Goal: Transaction & Acquisition: Download file/media

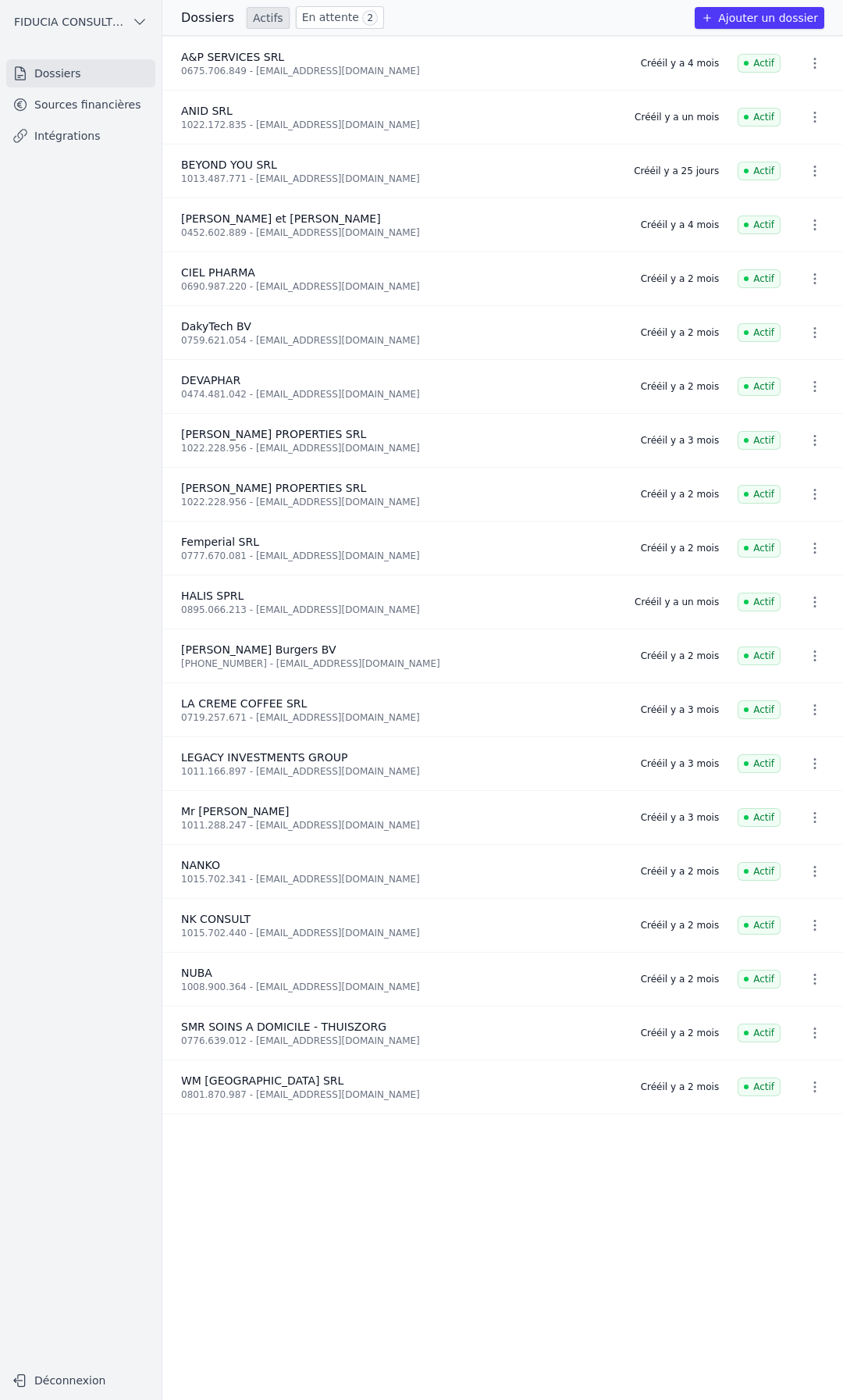
click at [311, 24] on link "En attente 2" at bounding box center [339, 18] width 88 height 23
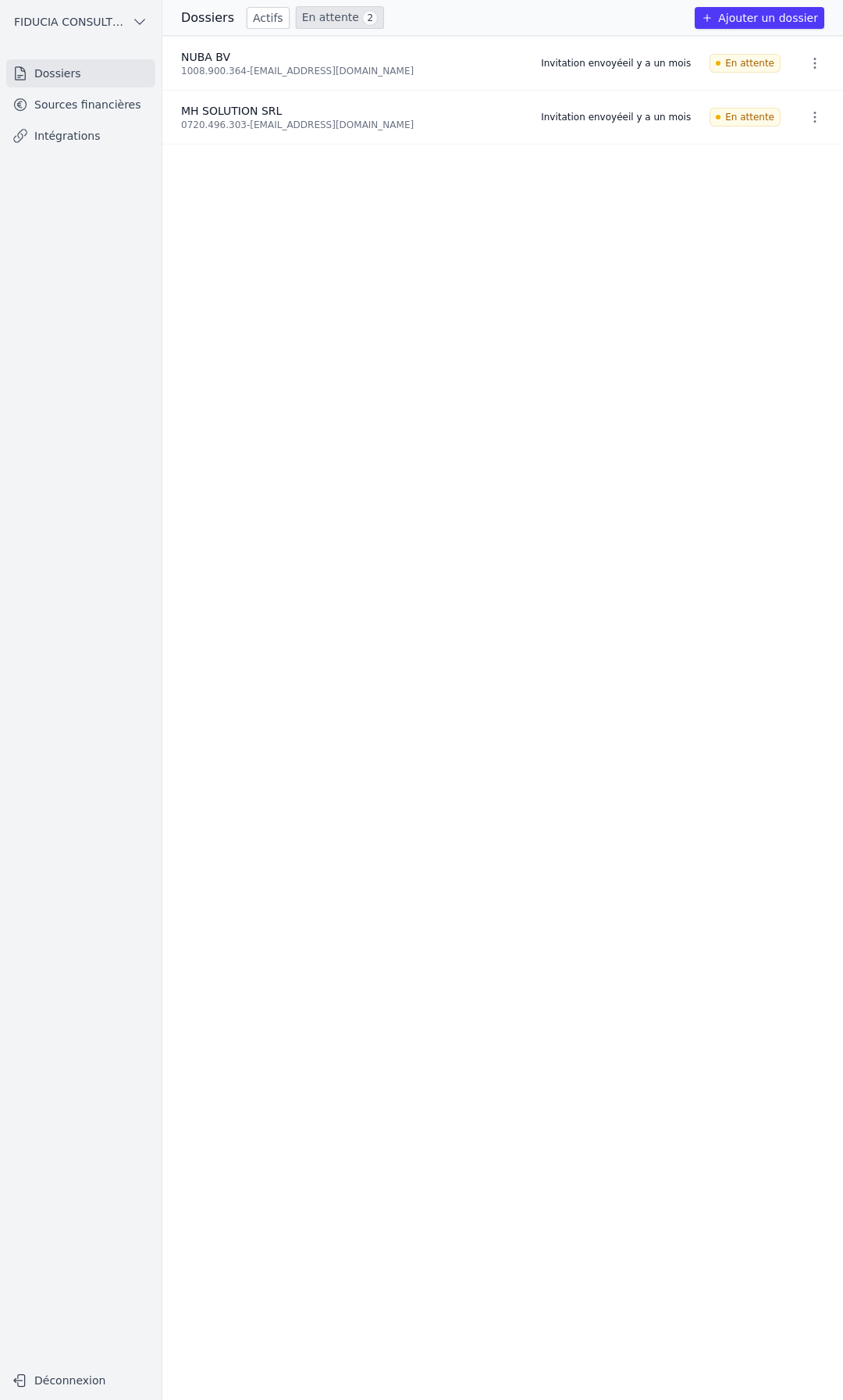
click at [273, 24] on link "Actifs" at bounding box center [268, 18] width 43 height 22
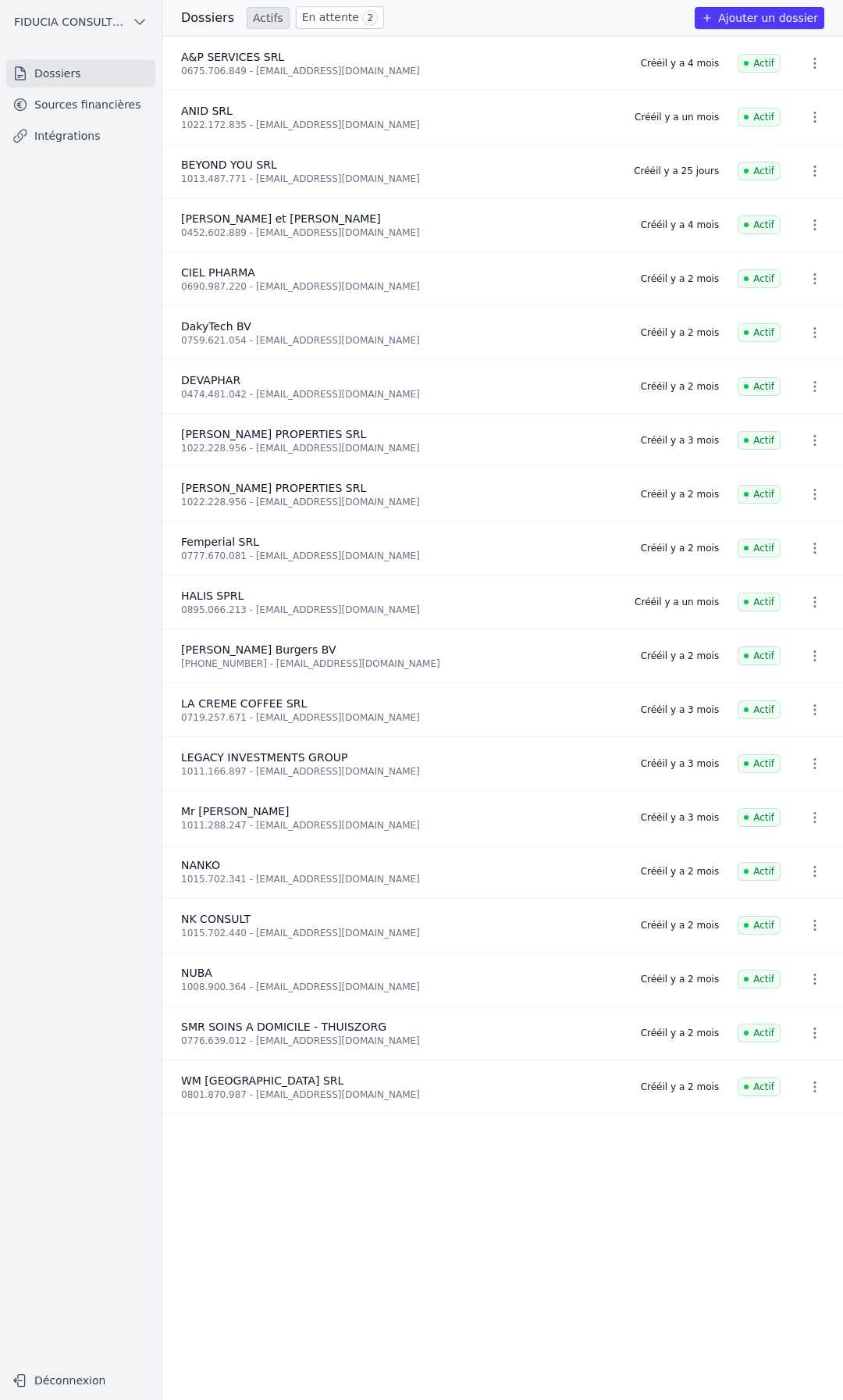
click at [53, 114] on link "Sources financières" at bounding box center [81, 104] width 149 height 28
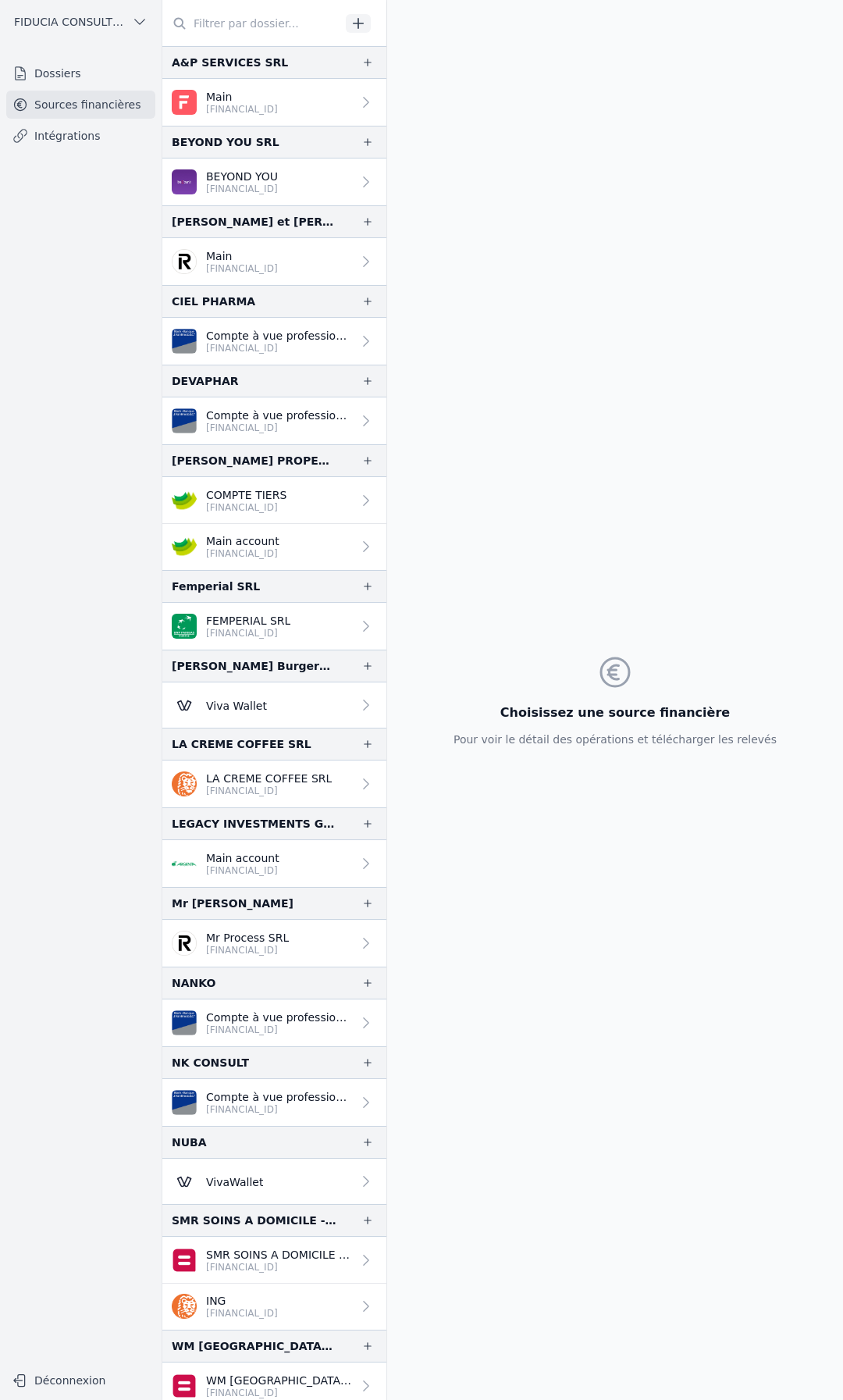
click at [250, 23] on input "text" at bounding box center [251, 23] width 178 height 28
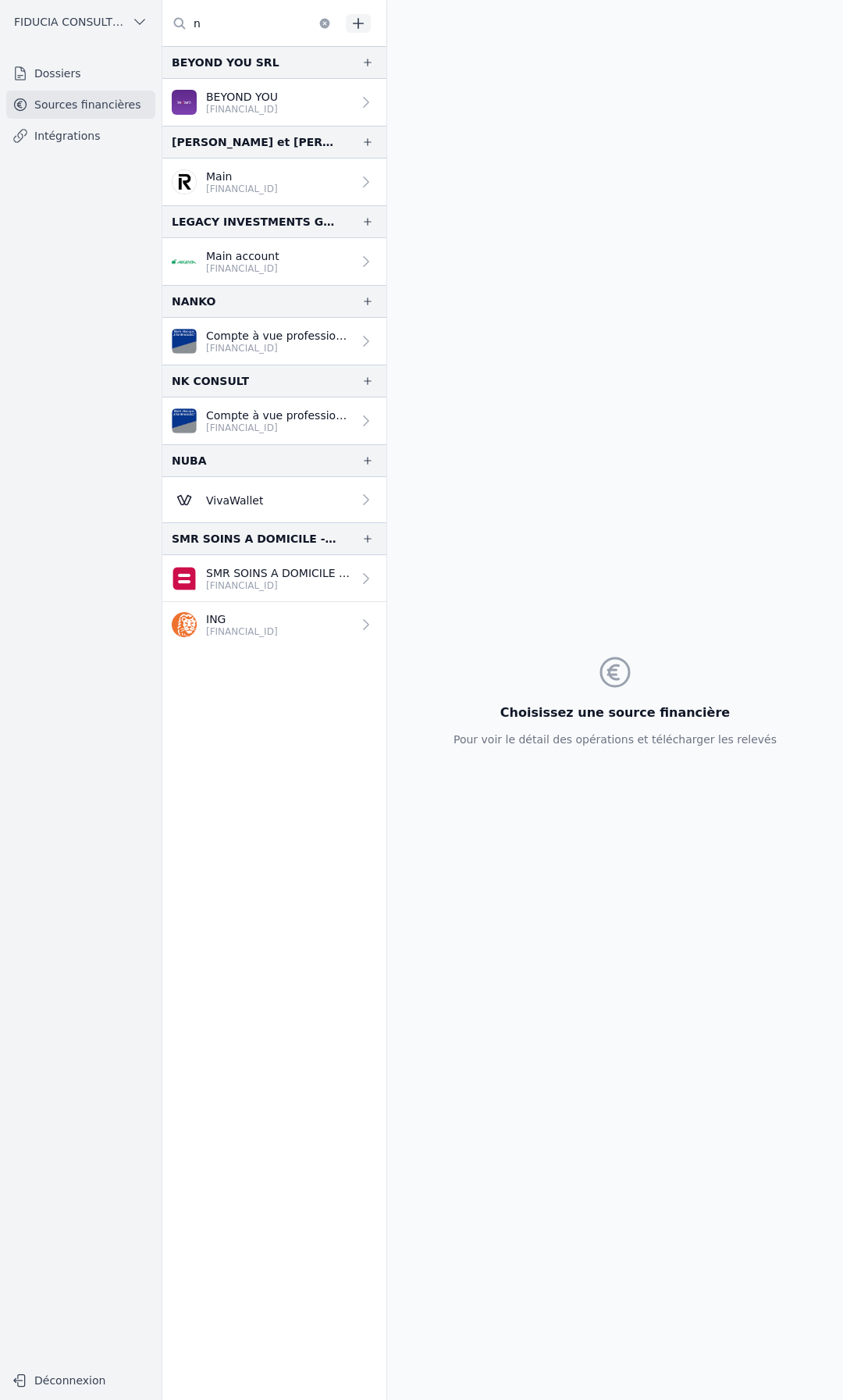
type input "n"
click at [230, 342] on p "[FINANCIAL_ID]" at bounding box center [279, 347] width 146 height 12
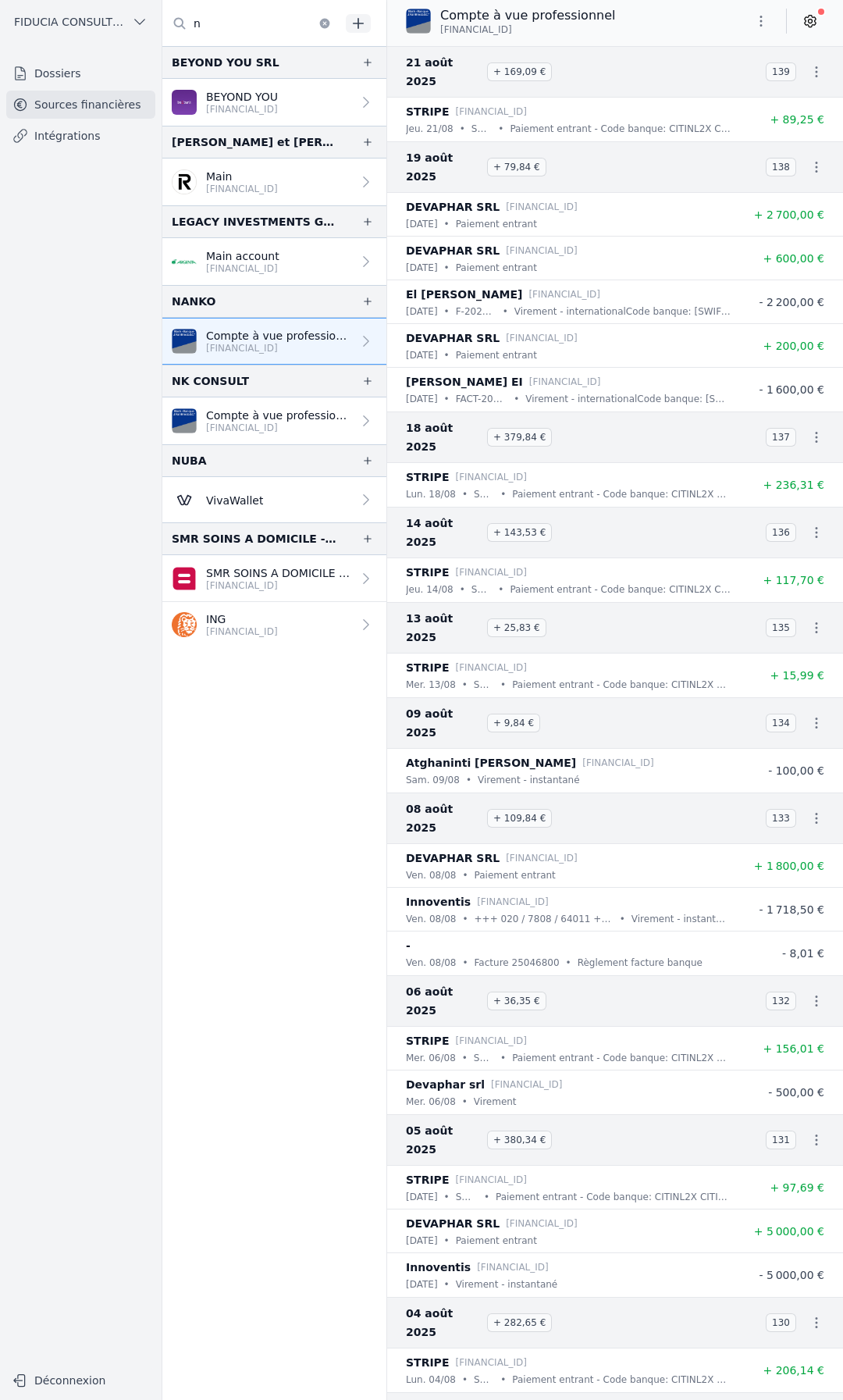
click at [816, 67] on icon "button" at bounding box center [817, 71] width 2 height 11
click at [809, 62] on div at bounding box center [421, 700] width 843 height 1400
click at [808, 25] on icon at bounding box center [809, 21] width 16 height 16
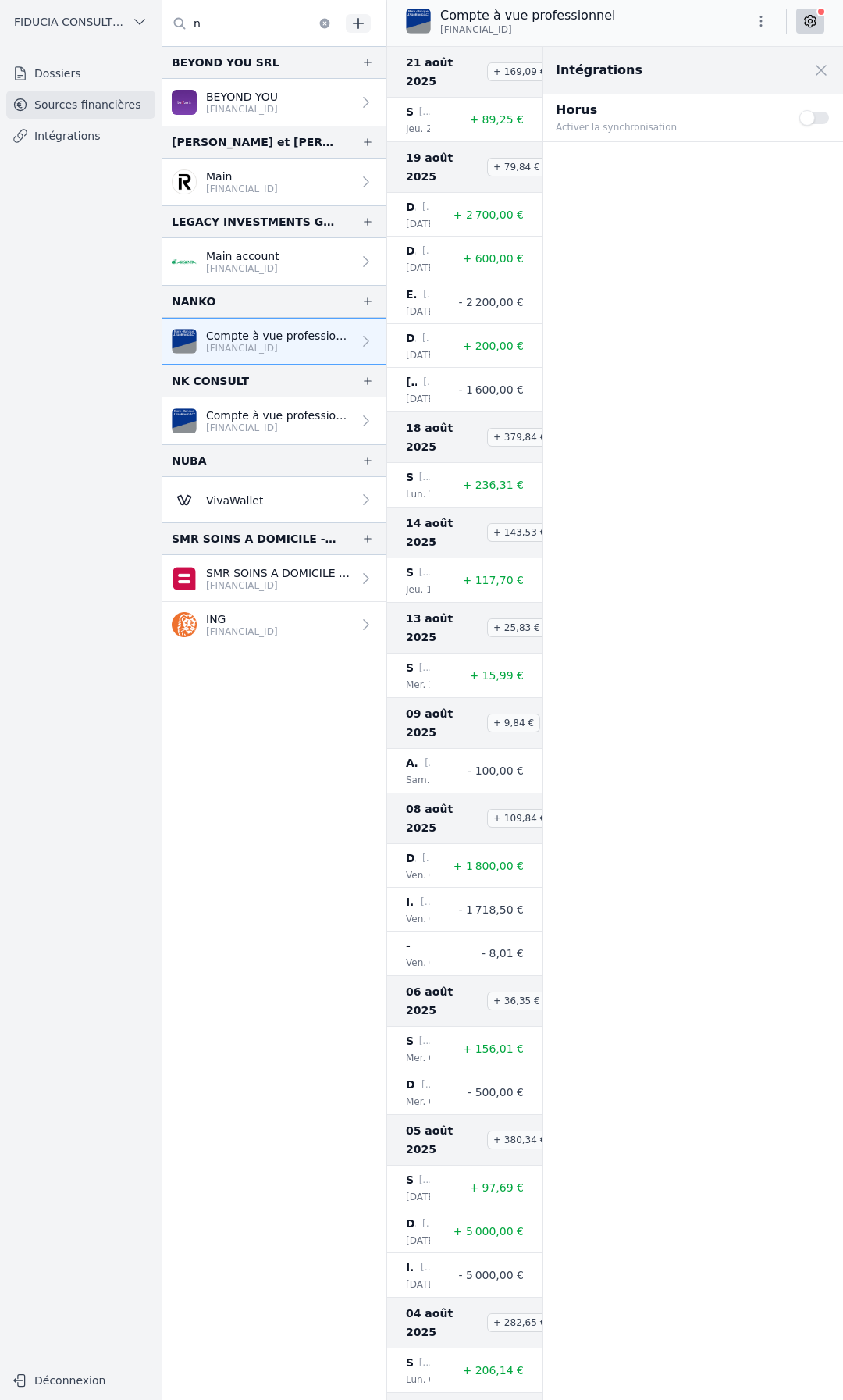
click at [229, 581] on p "[FINANCIAL_ID]" at bounding box center [279, 585] width 146 height 12
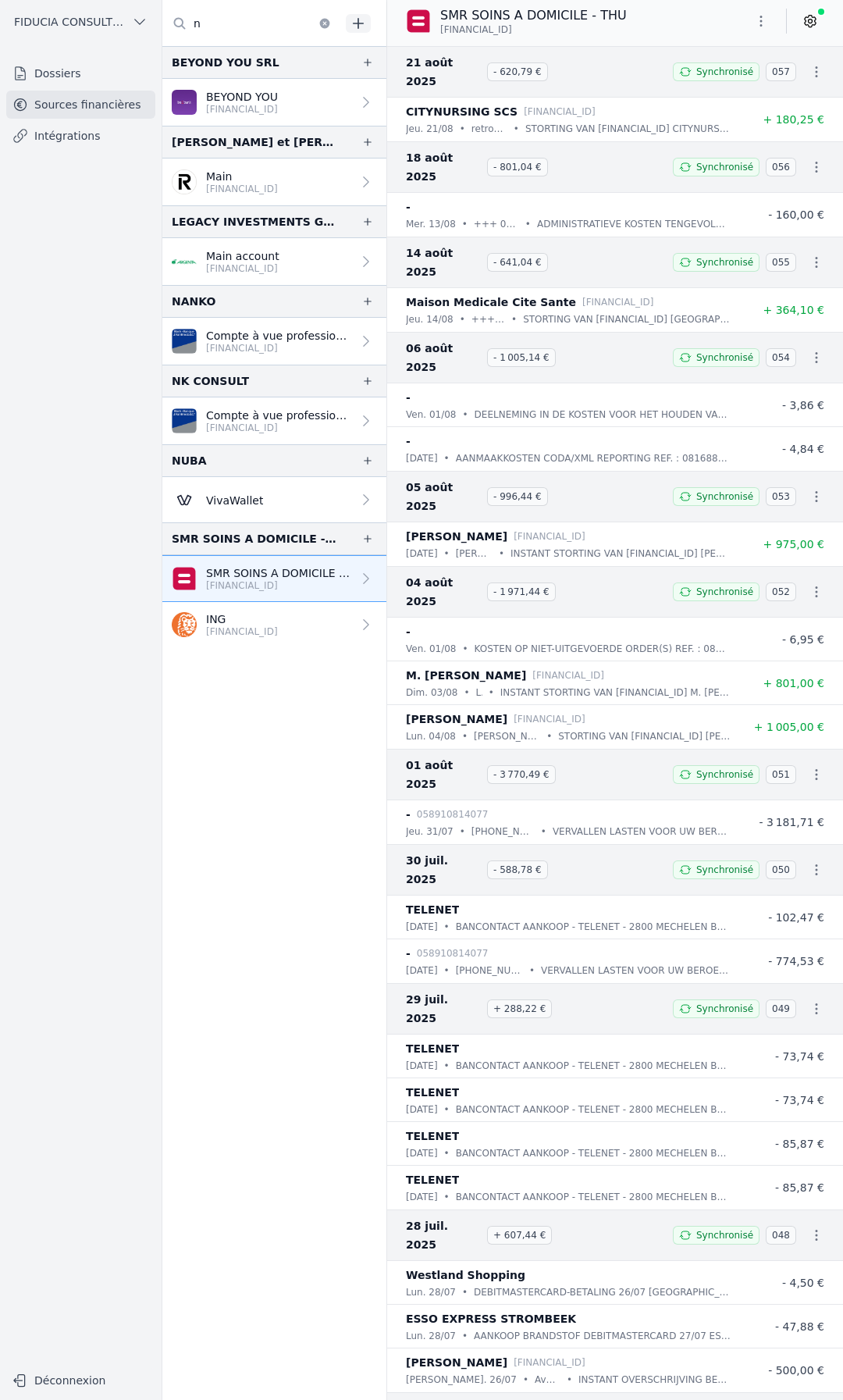
click at [809, 24] on icon at bounding box center [809, 21] width 16 height 16
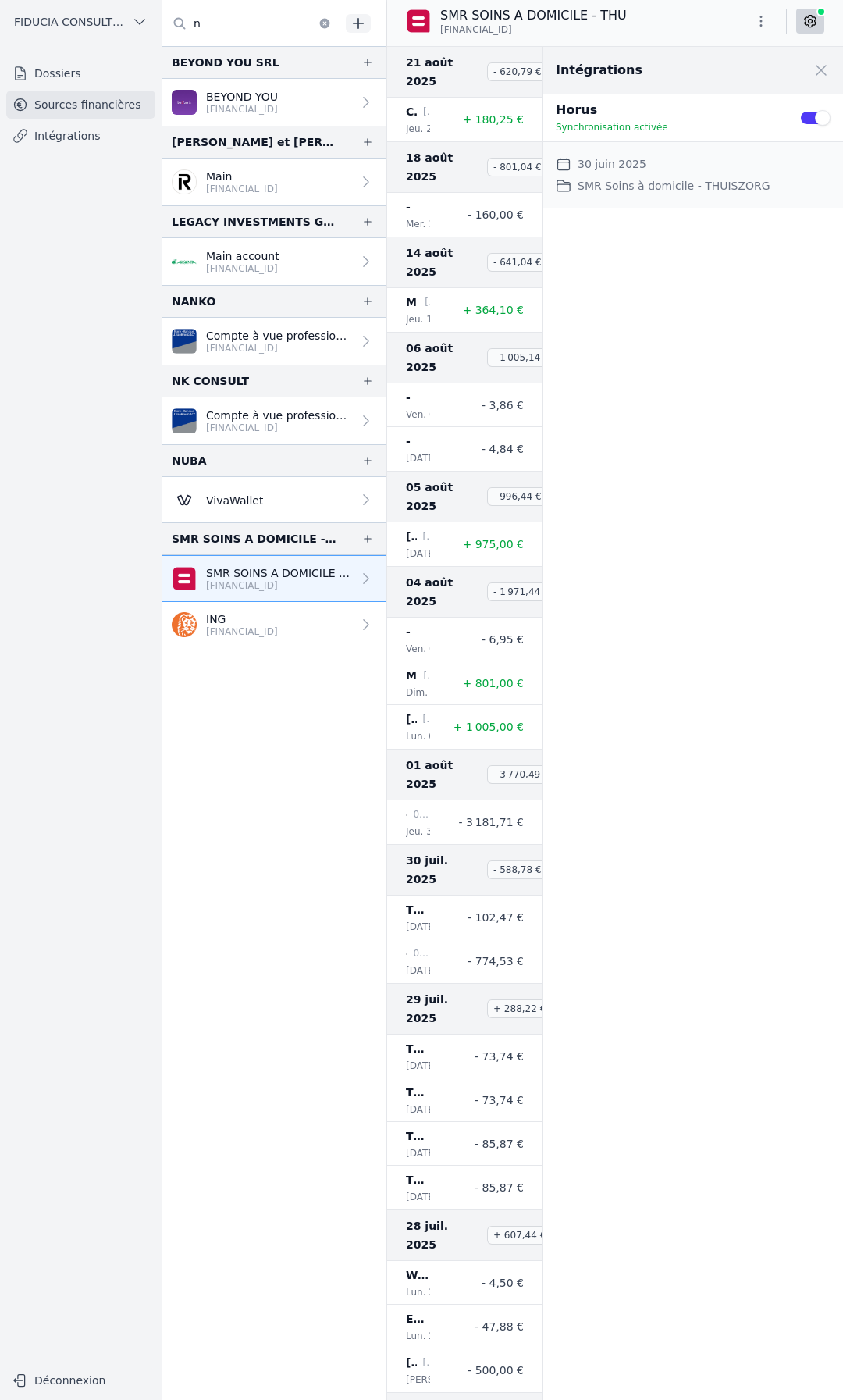
click at [809, 24] on icon at bounding box center [809, 21] width 16 height 16
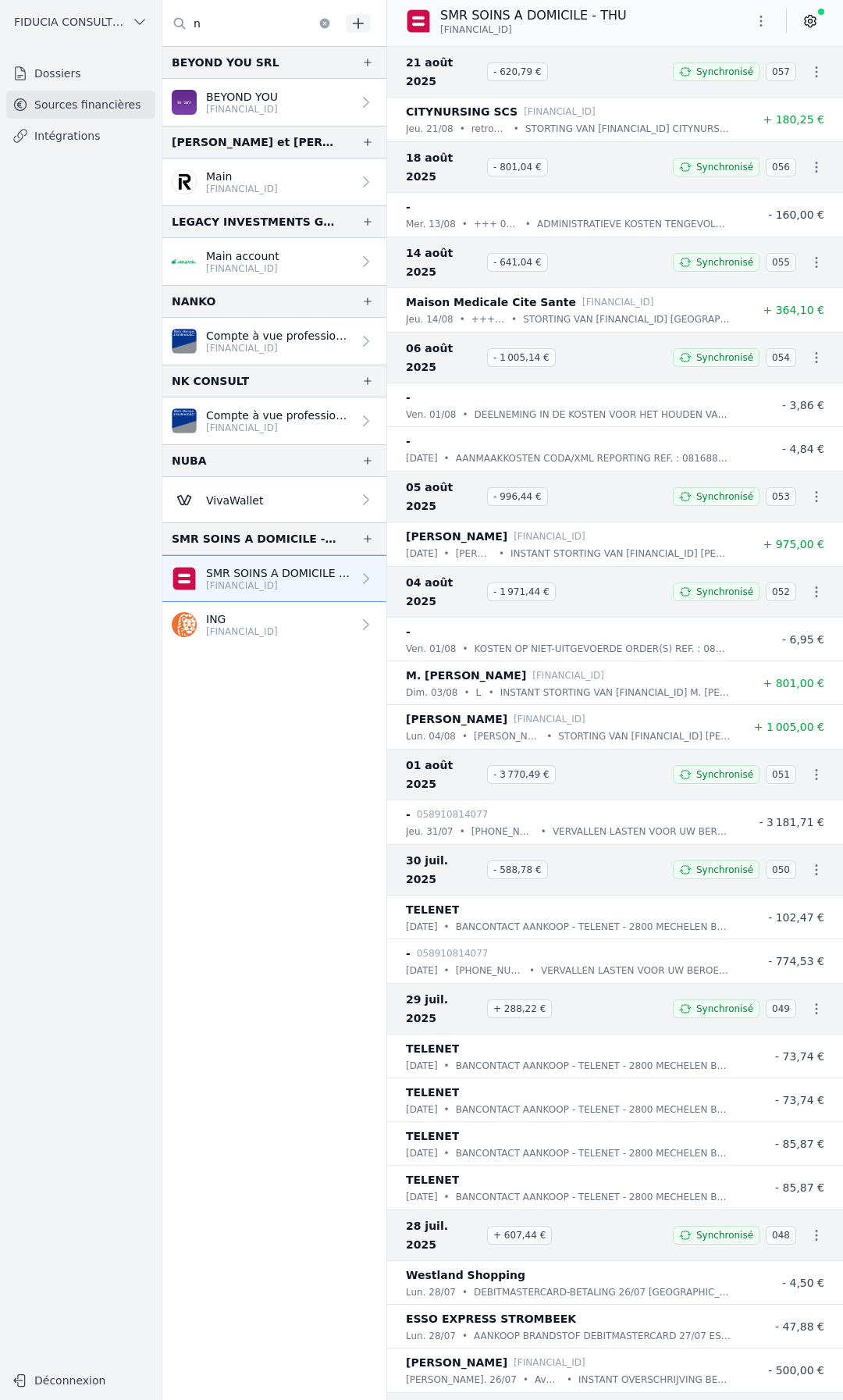
click at [213, 640] on link "ING [FINANCIAL_ID]" at bounding box center [274, 625] width 224 height 46
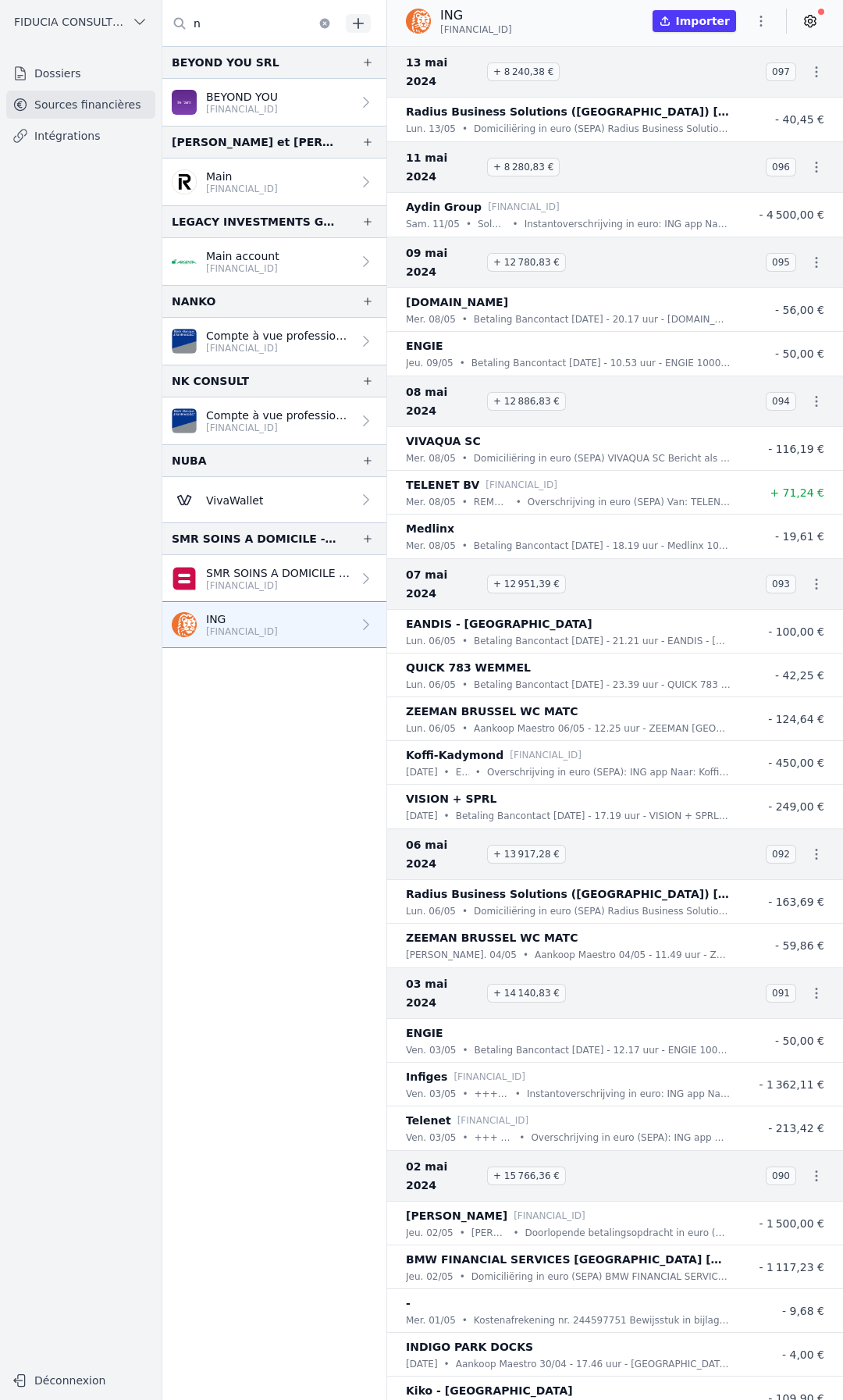
click at [806, 17] on icon at bounding box center [809, 21] width 11 height 11
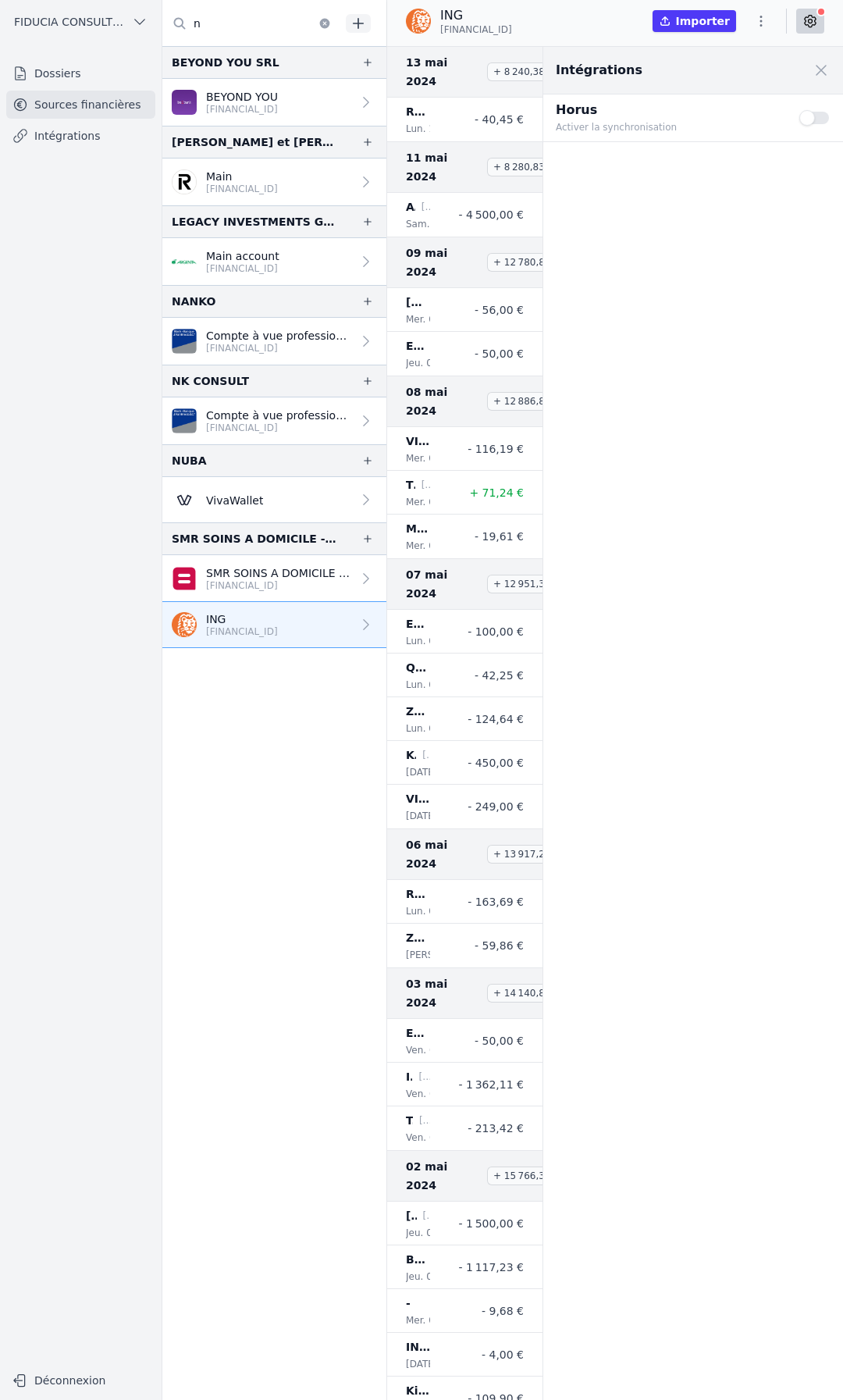
click at [806, 17] on icon at bounding box center [809, 21] width 11 height 11
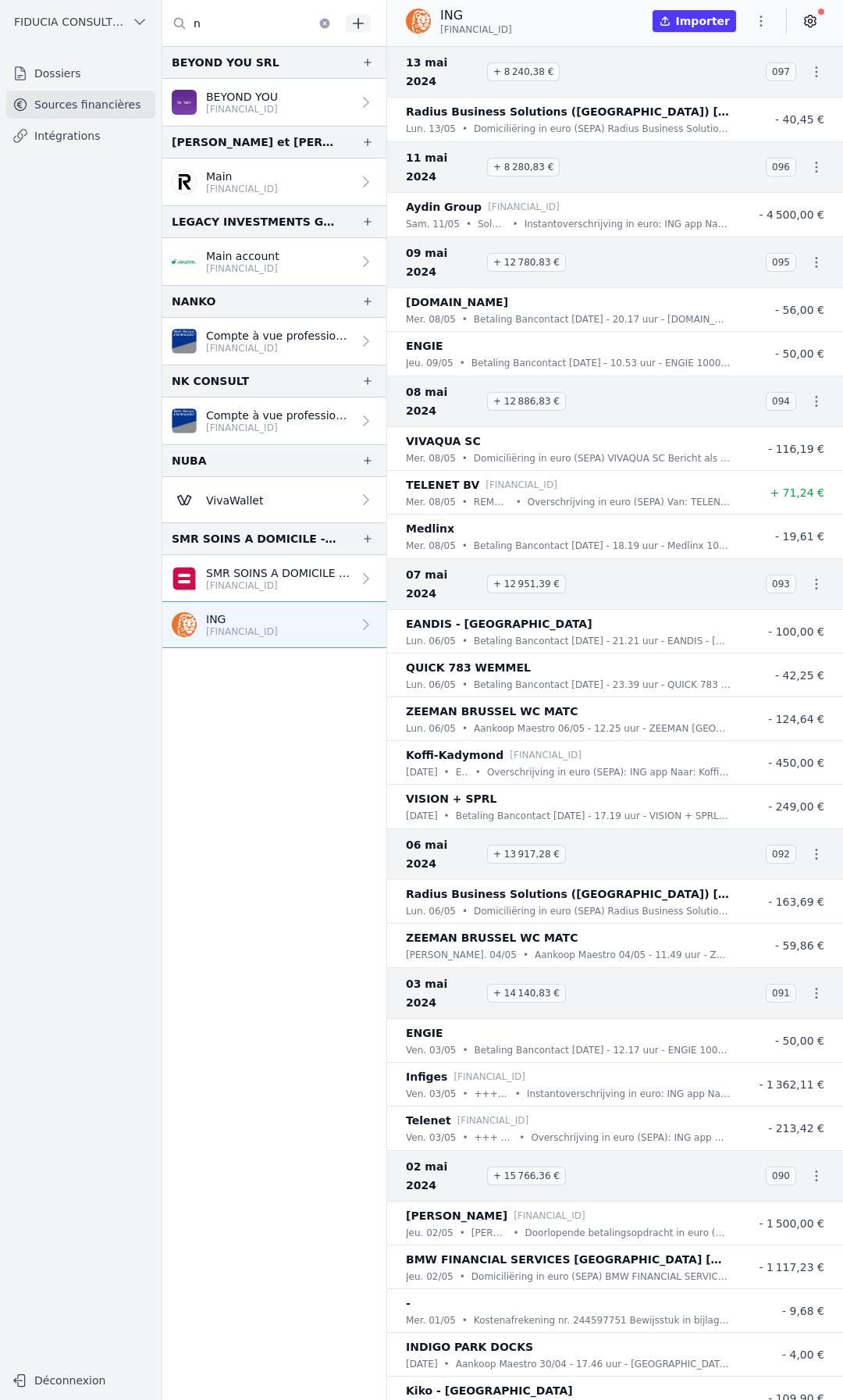
click at [222, 350] on p "[FINANCIAL_ID]" at bounding box center [279, 347] width 146 height 12
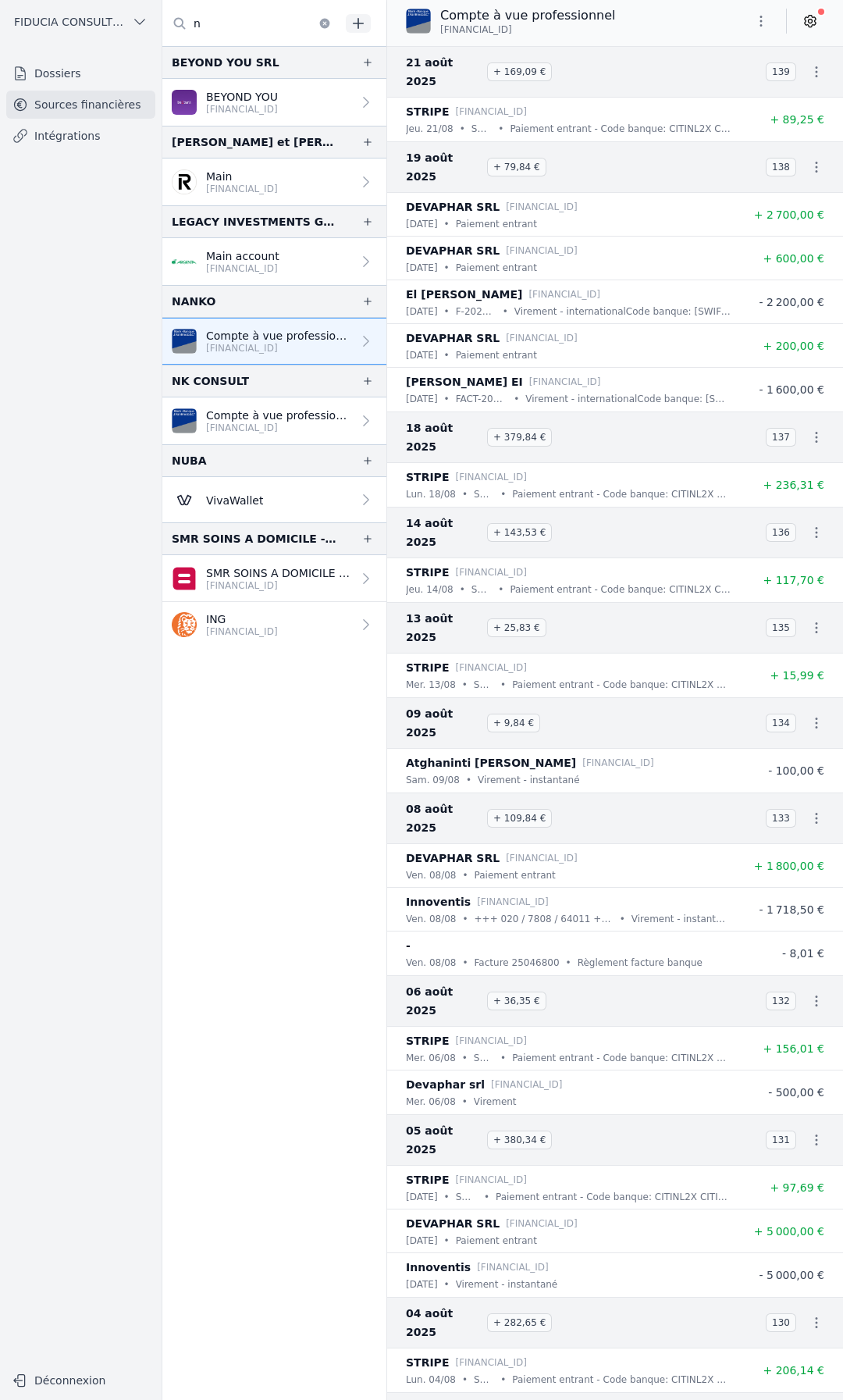
click at [804, 17] on icon at bounding box center [809, 21] width 16 height 16
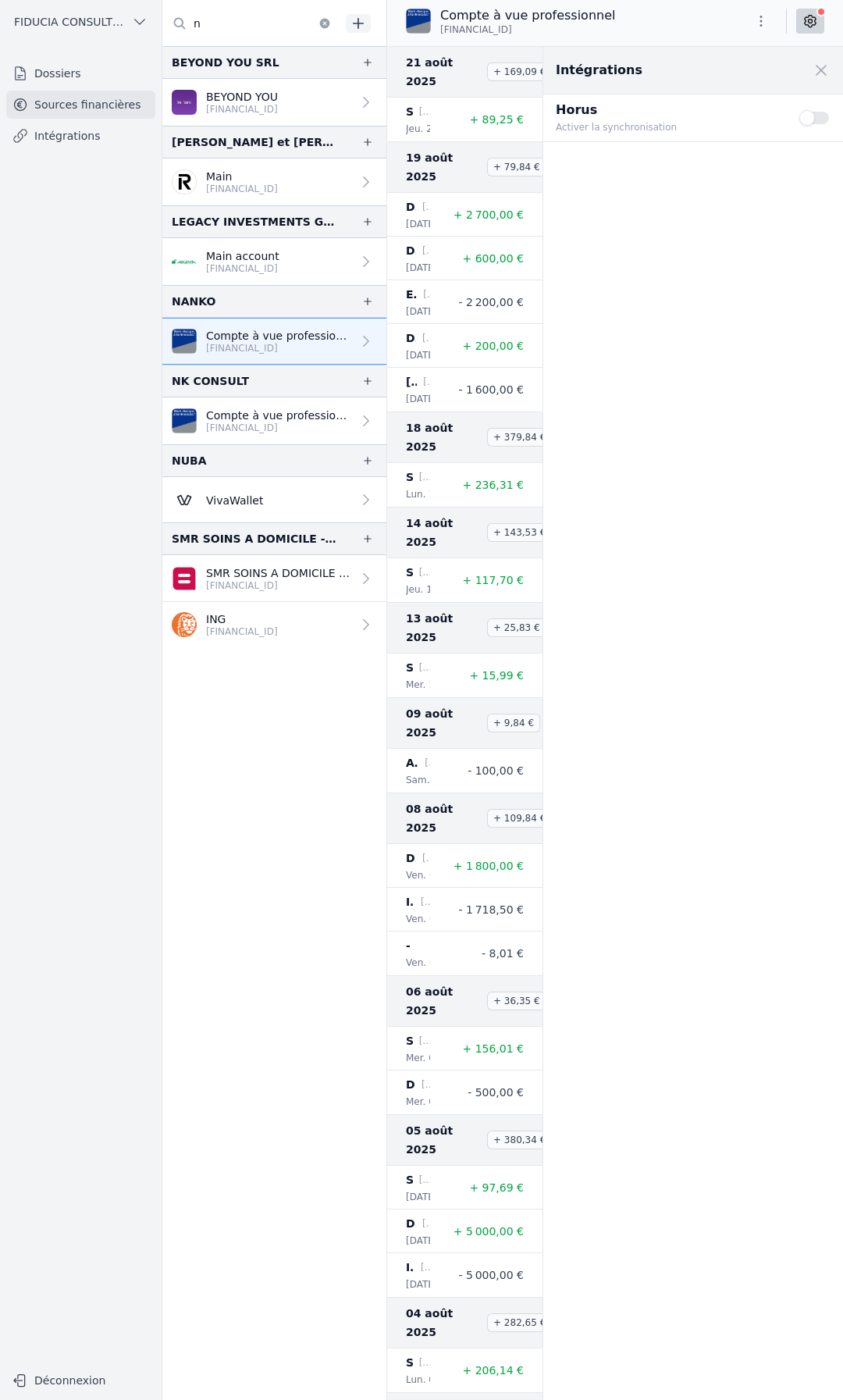
click at [827, 117] on button "Use setting" at bounding box center [815, 117] width 31 height 16
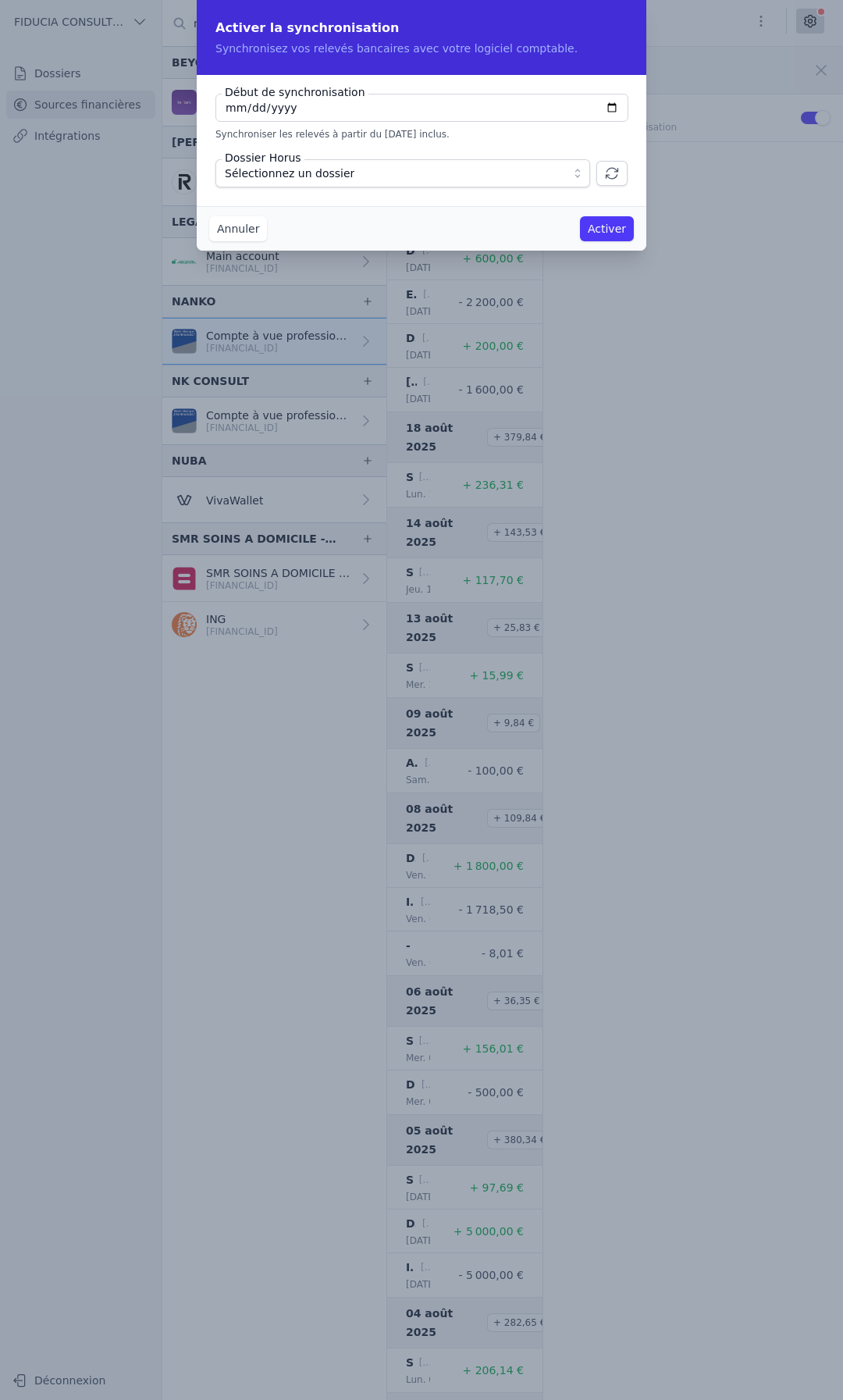
click at [616, 112] on input "[DATE]" at bounding box center [421, 108] width 413 height 28
type input "[DATE]"
click at [563, 168] on button "Sélectionnez un dossier" at bounding box center [402, 173] width 374 height 28
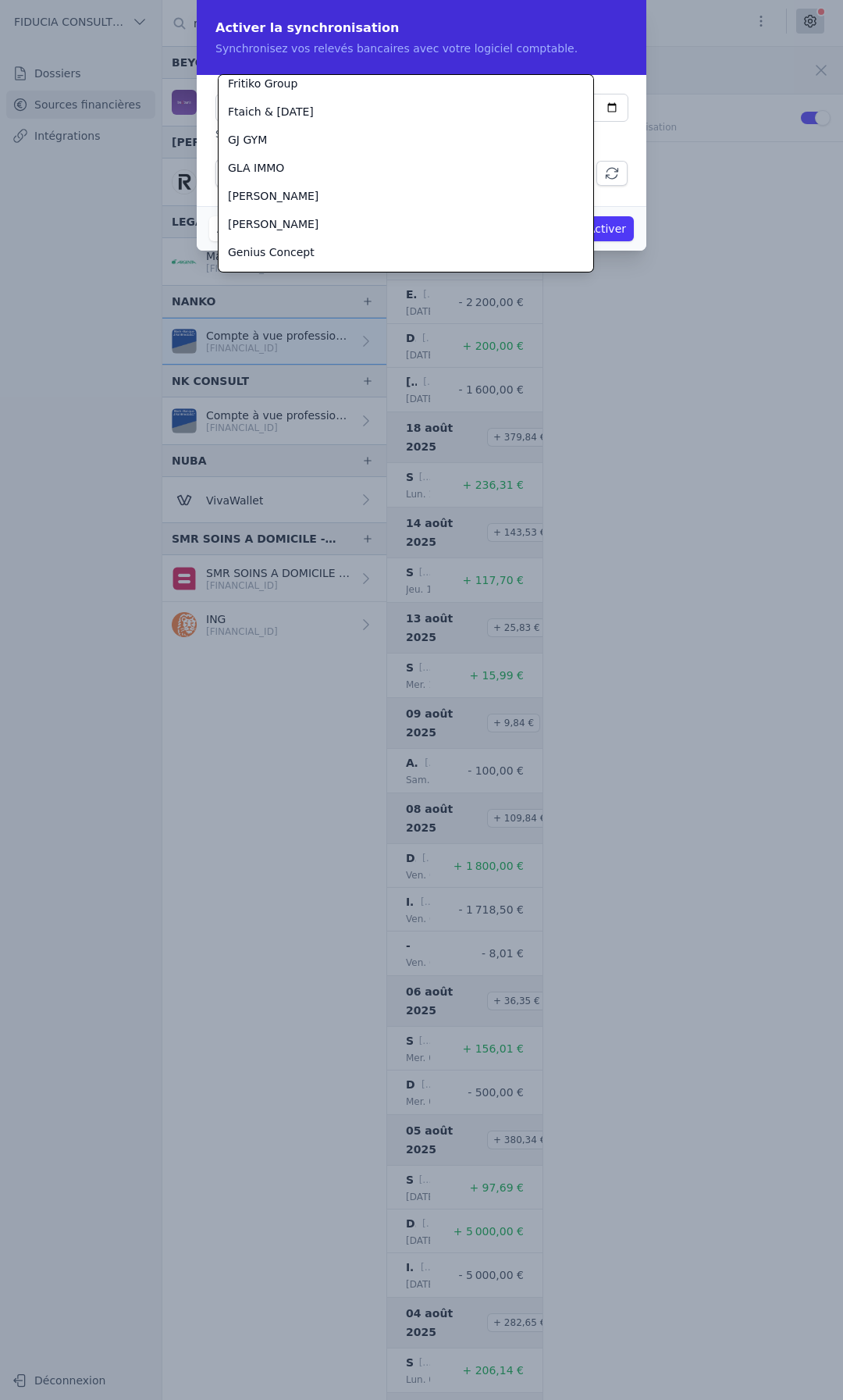
scroll to position [1356, 0]
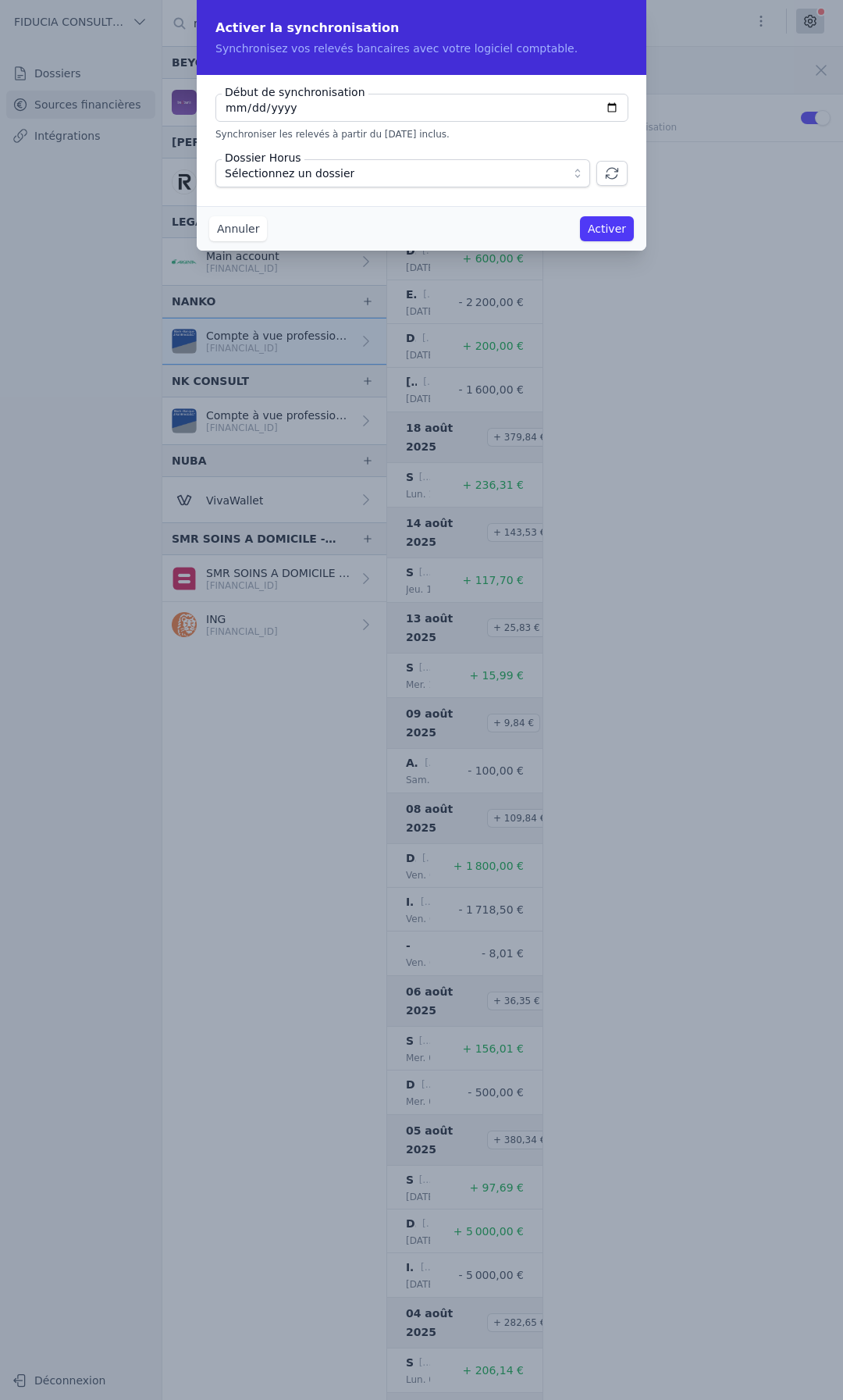
click at [326, 173] on span "Sélectionnez un dossier" at bounding box center [290, 173] width 130 height 19
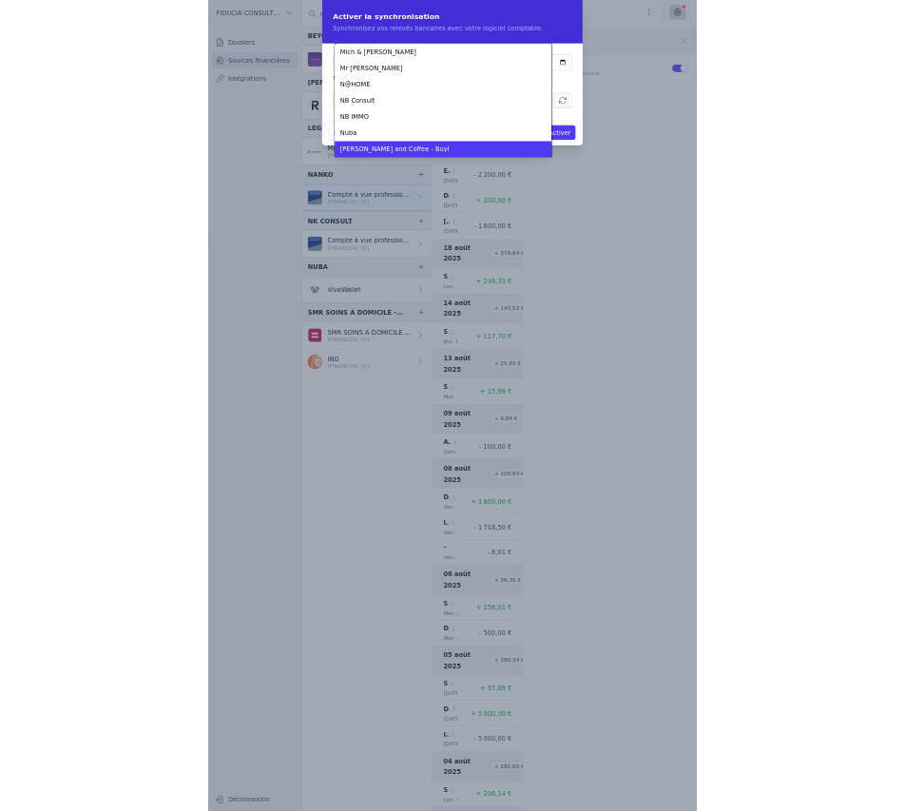
scroll to position [2670, 0]
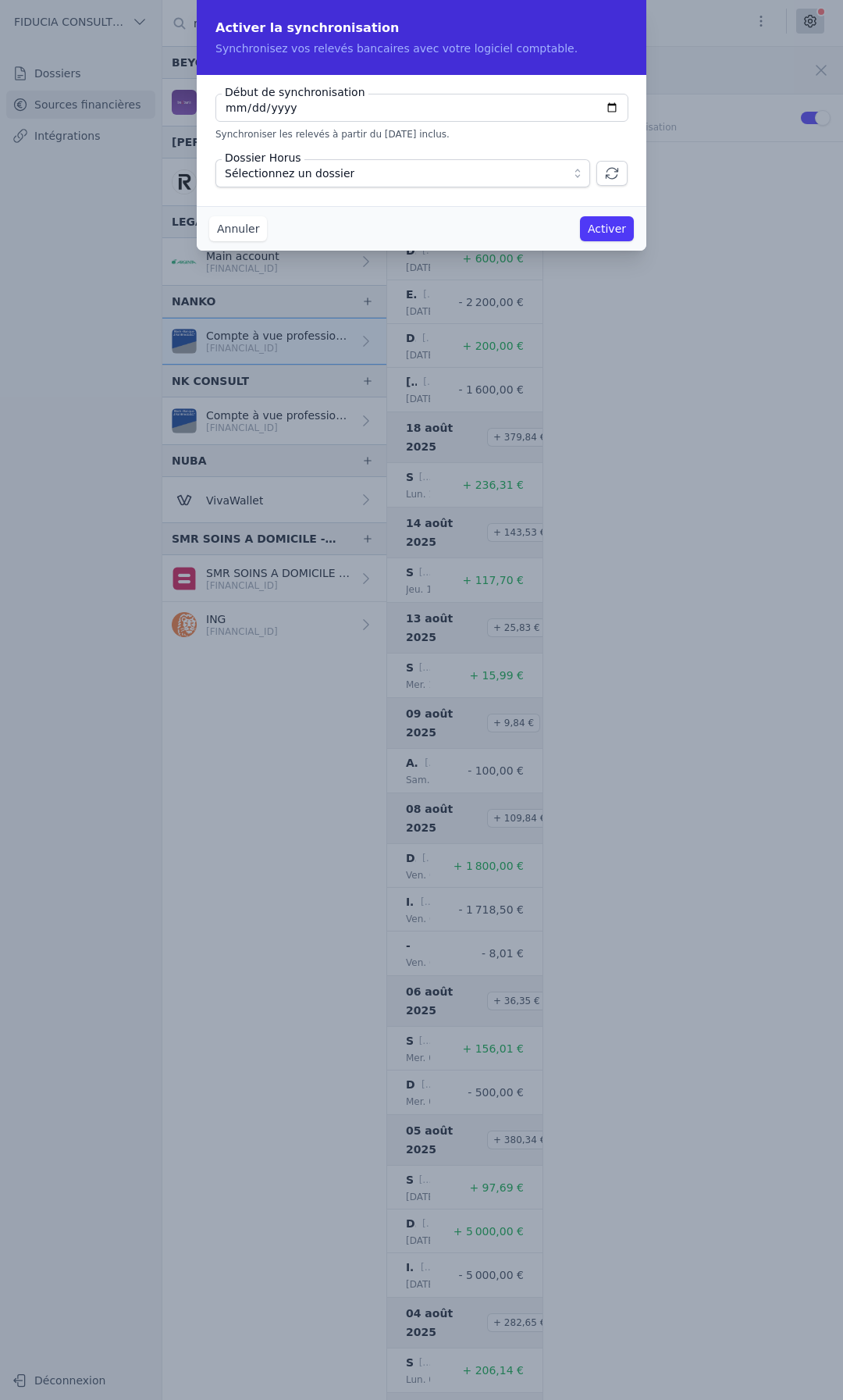
click at [239, 230] on button "Annuler" at bounding box center [238, 228] width 57 height 25
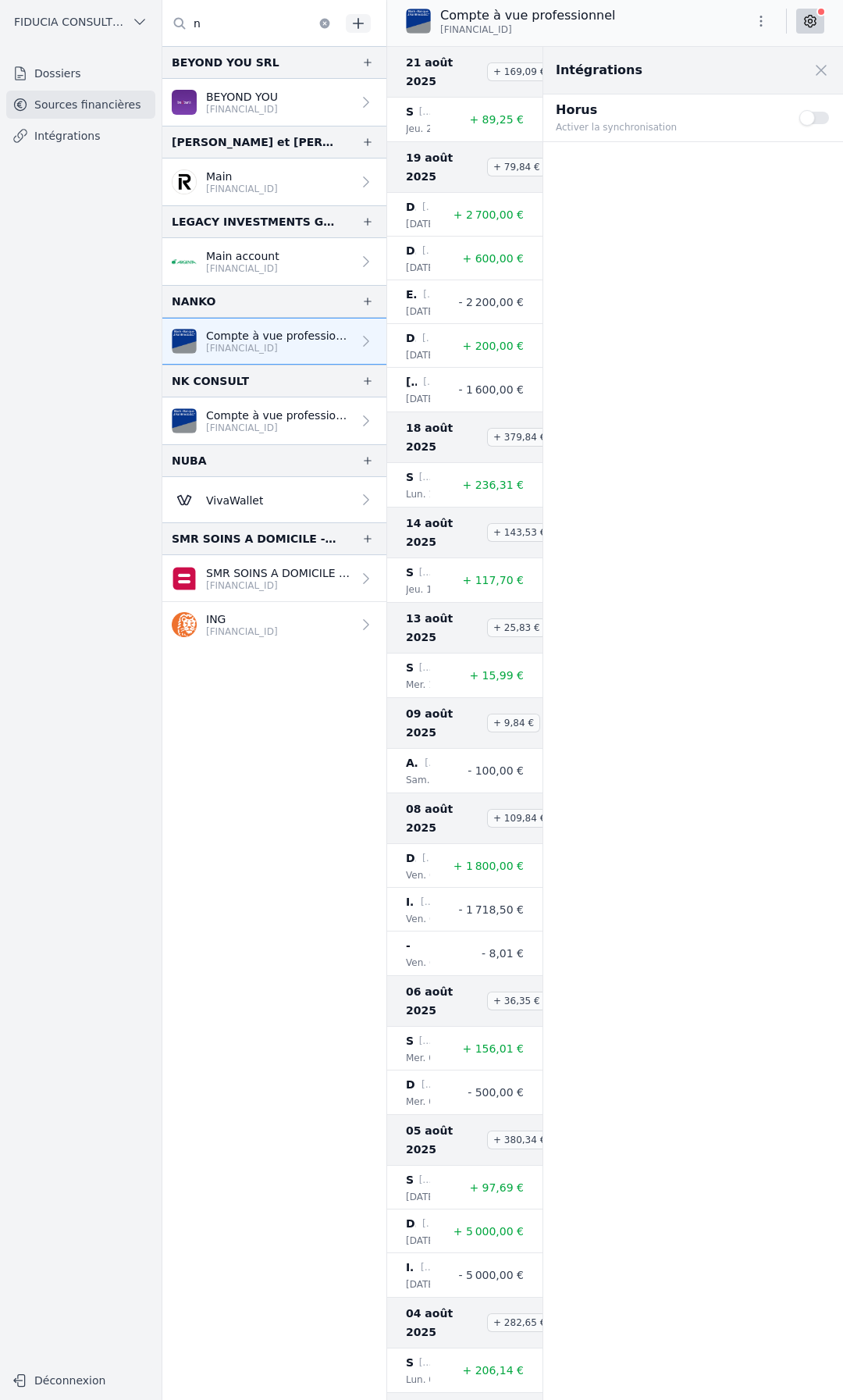
click at [71, 142] on link "Intégrations" at bounding box center [81, 135] width 149 height 28
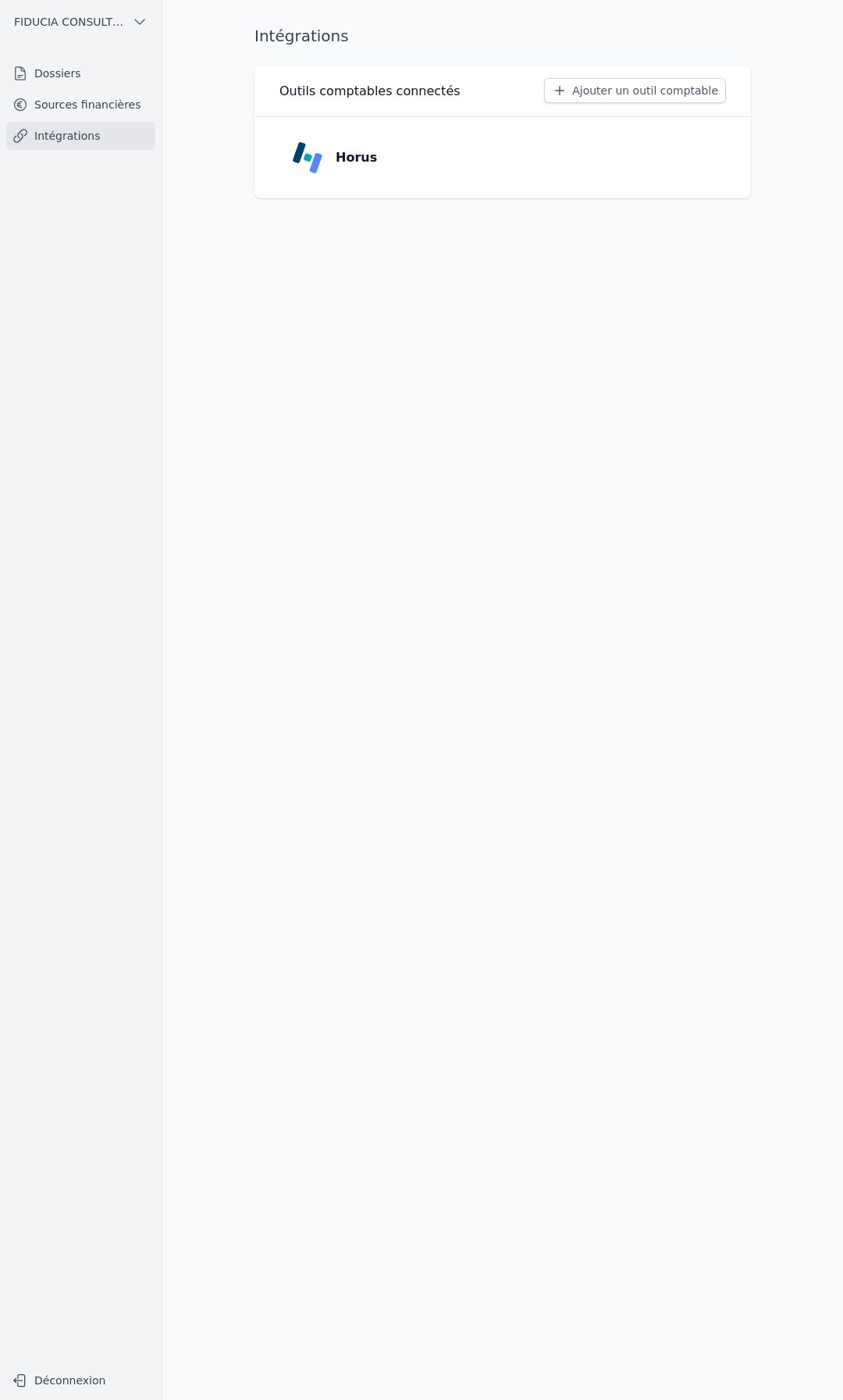
click at [92, 104] on link "Sources financières" at bounding box center [81, 104] width 149 height 28
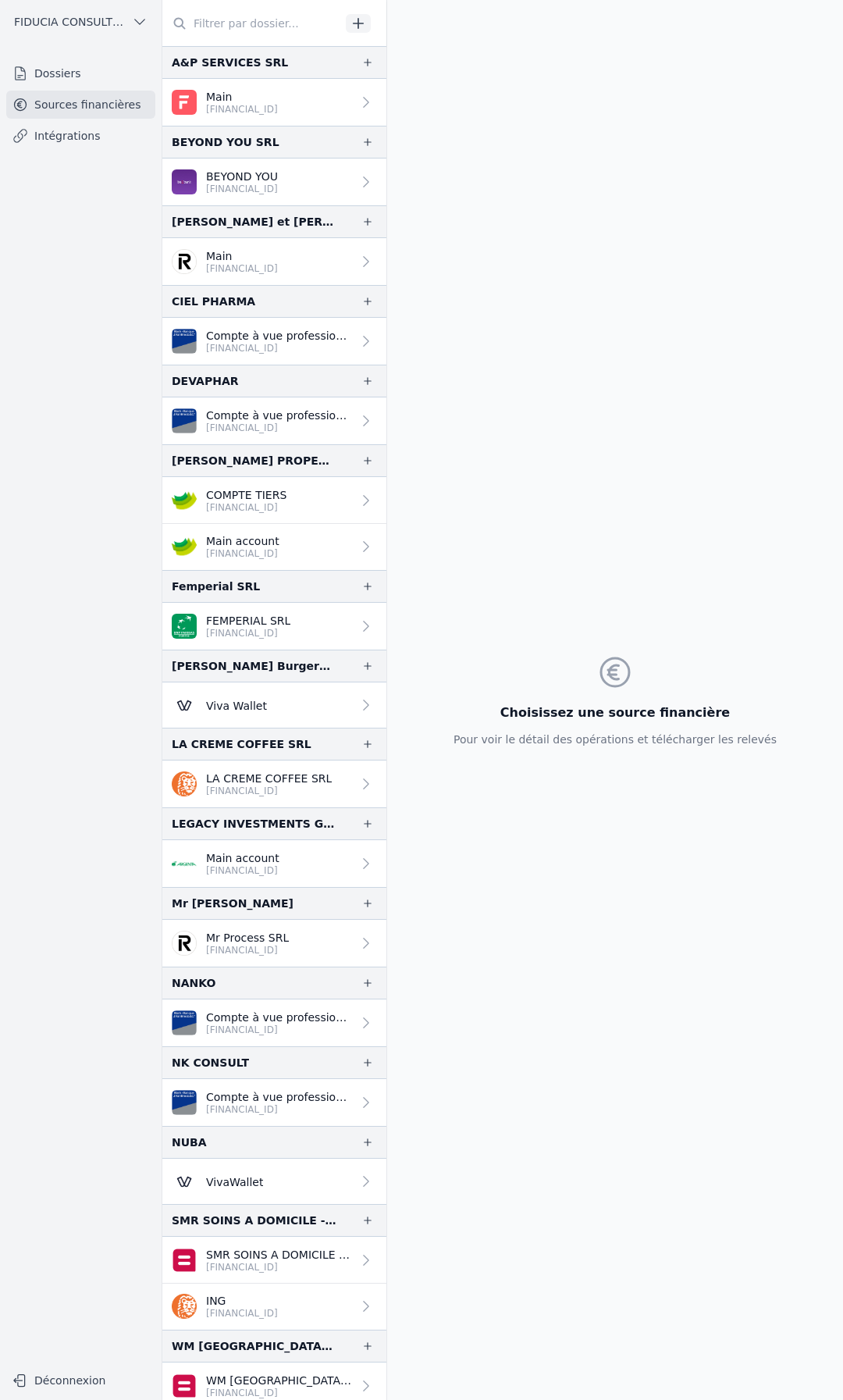
click at [232, 1029] on p "[FINANCIAL_ID]" at bounding box center [279, 1029] width 146 height 12
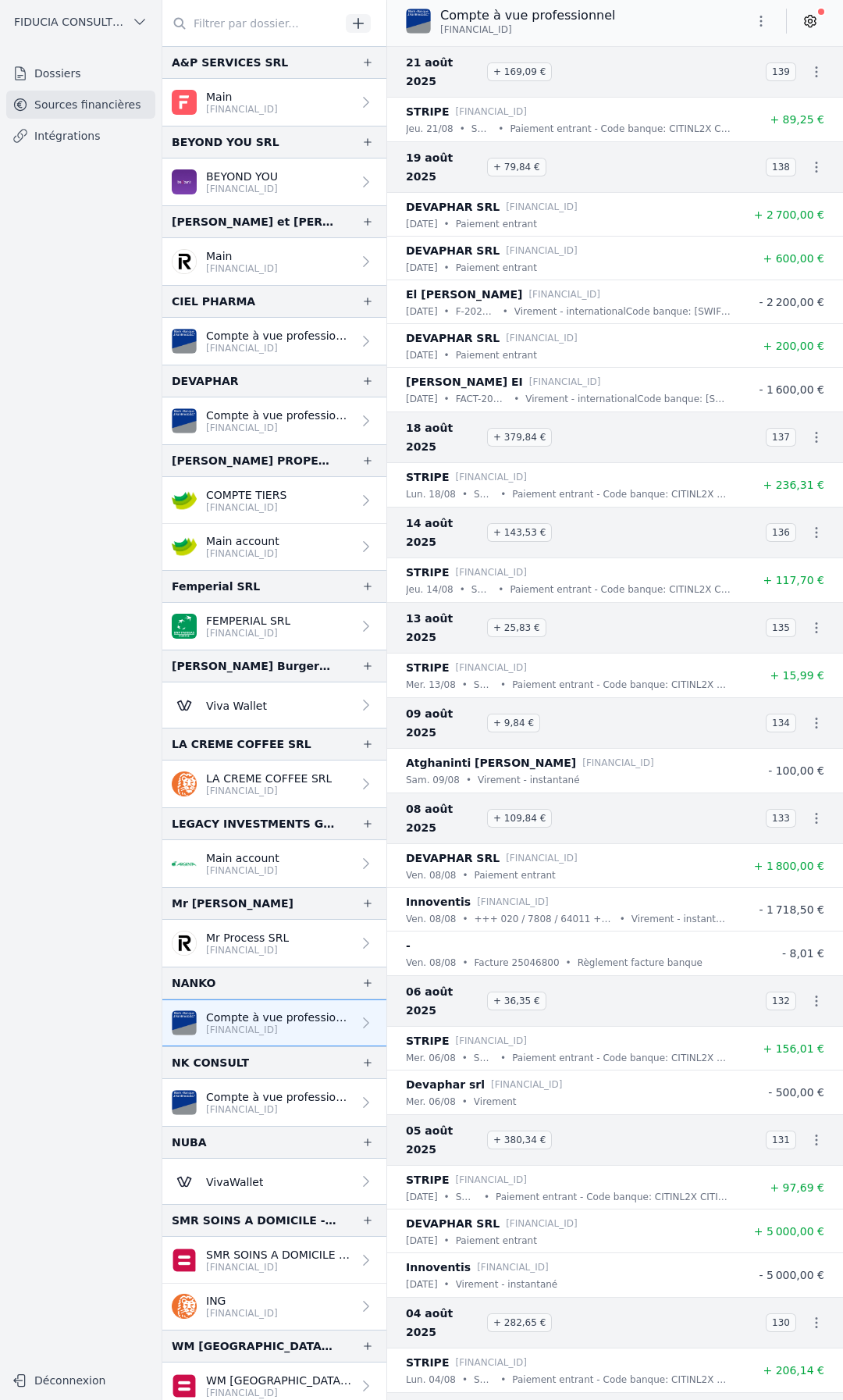
click at [769, 21] on button "button" at bounding box center [761, 21] width 31 height 25
click at [740, 90] on button "Exporter" at bounding box center [723, 83] width 112 height 29
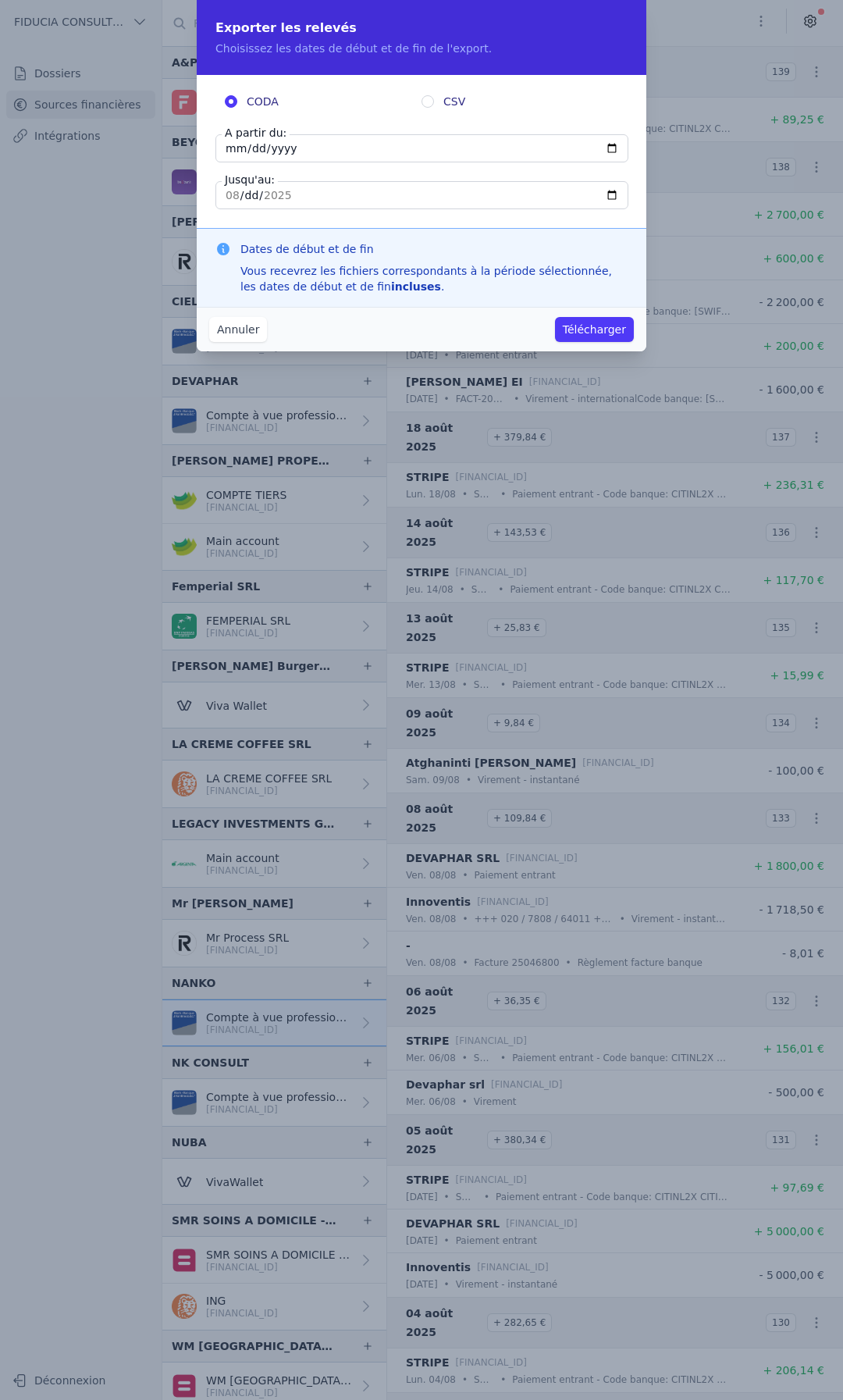
click at [230, 152] on input "[DATE]" at bounding box center [421, 149] width 413 height 28
type input "[DATE]"
click at [236, 190] on input "[DATE]" at bounding box center [421, 195] width 413 height 28
type input "[DATE]"
click at [577, 326] on button "Télécharger" at bounding box center [594, 329] width 79 height 25
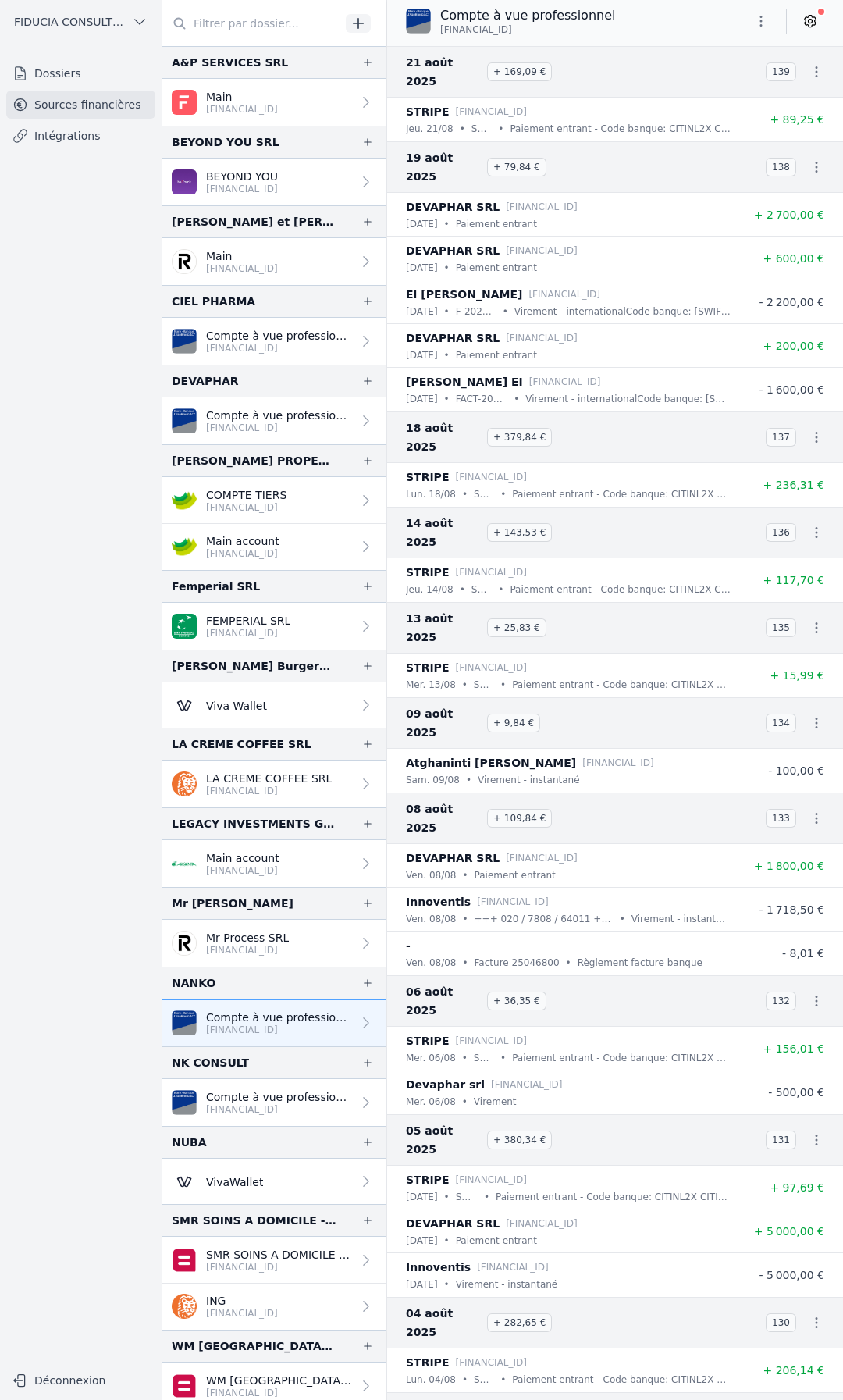
click at [409, 22] on img at bounding box center [418, 21] width 25 height 25
